Goal: Information Seeking & Learning: Learn about a topic

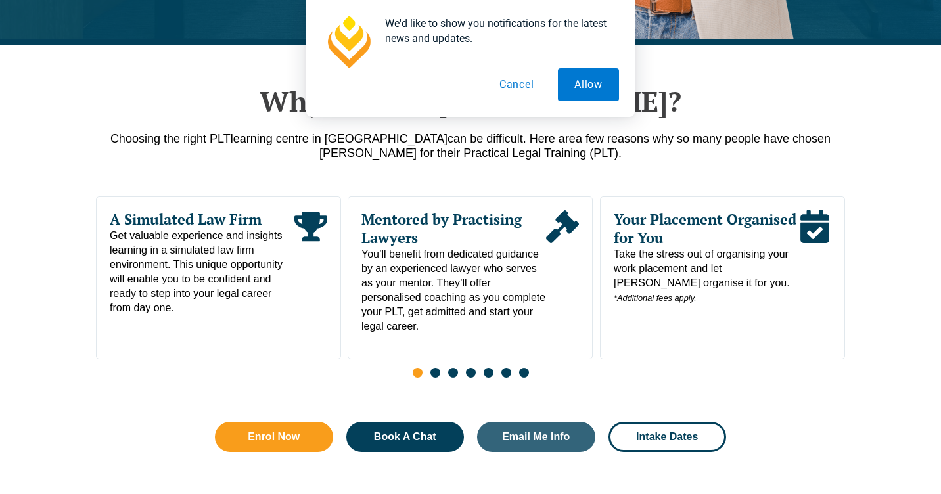
scroll to position [626, 0]
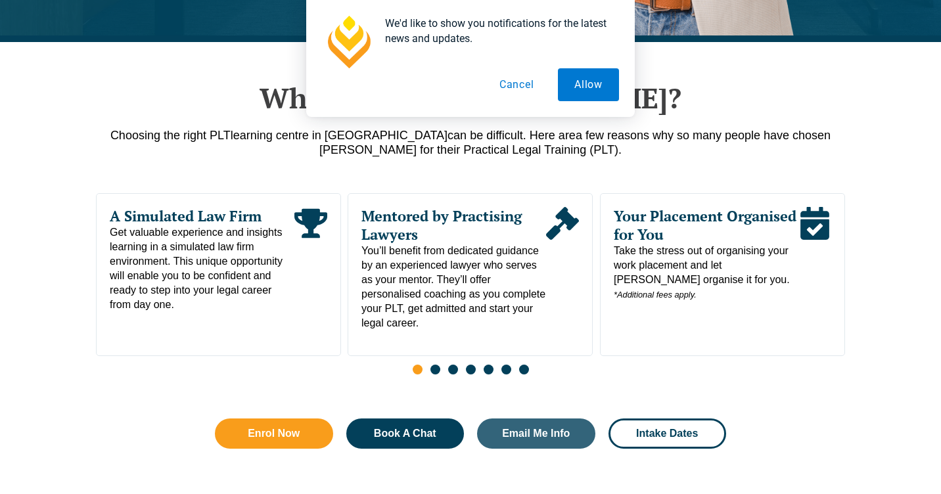
click at [522, 85] on button "Cancel" at bounding box center [517, 84] width 68 height 33
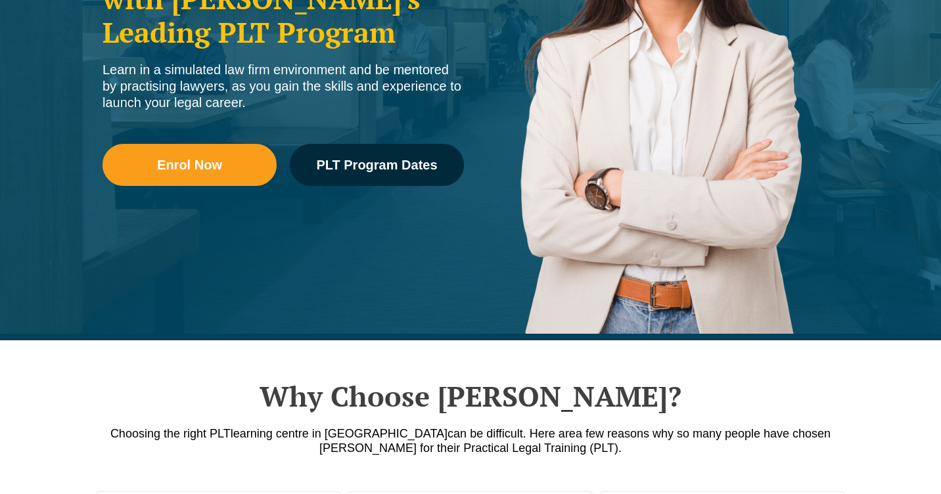
scroll to position [0, 0]
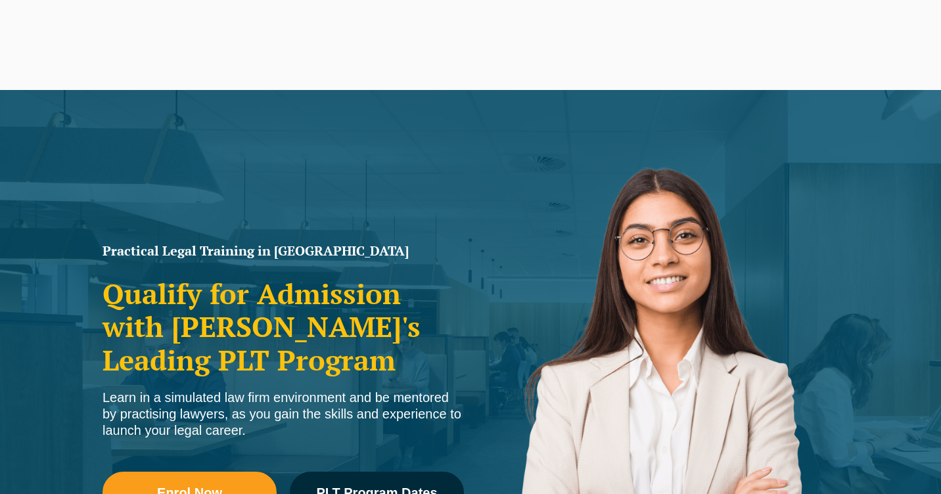
click at [901, 54] on link "Contact" at bounding box center [885, 62] width 51 height 56
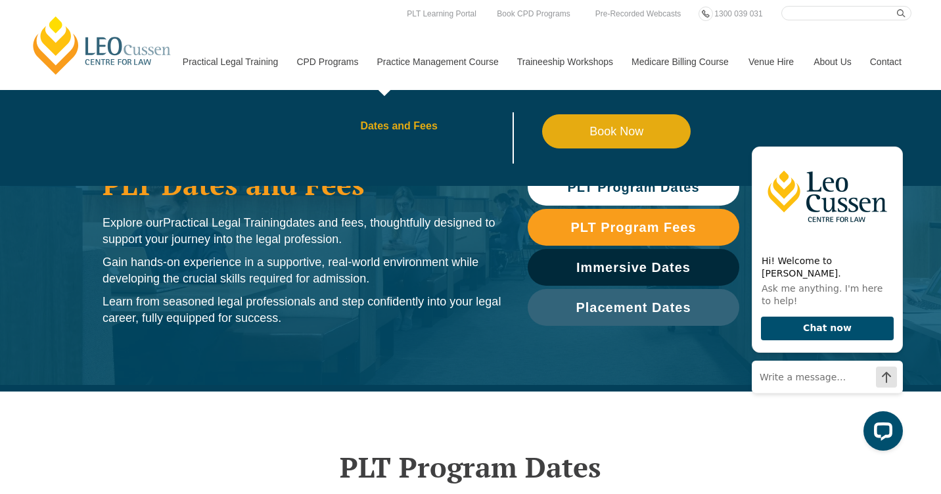
click at [383, 124] on link "Dates and Fees" at bounding box center [451, 126] width 182 height 11
